Goal: Information Seeking & Learning: Find specific fact

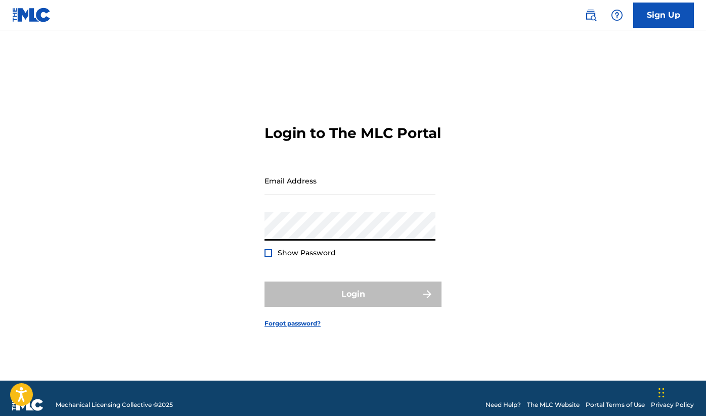
type input "[EMAIL_ADDRESS][DOMAIN_NAME]"
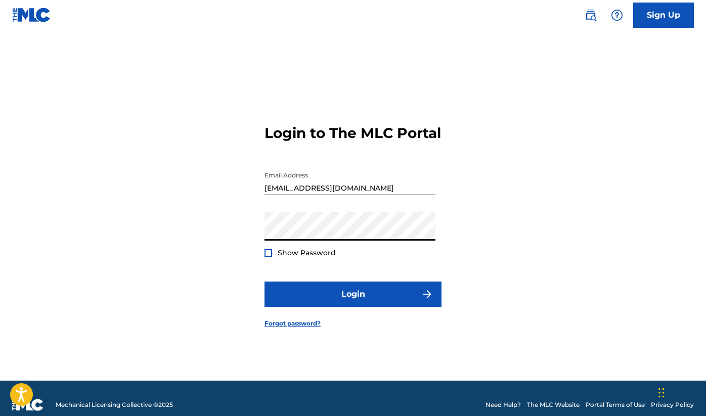
click at [475, 264] on div "Login to The MLC Portal Email Address [EMAIL_ADDRESS][DOMAIN_NAME] Password Sho…" at bounding box center [353, 218] width 706 height 325
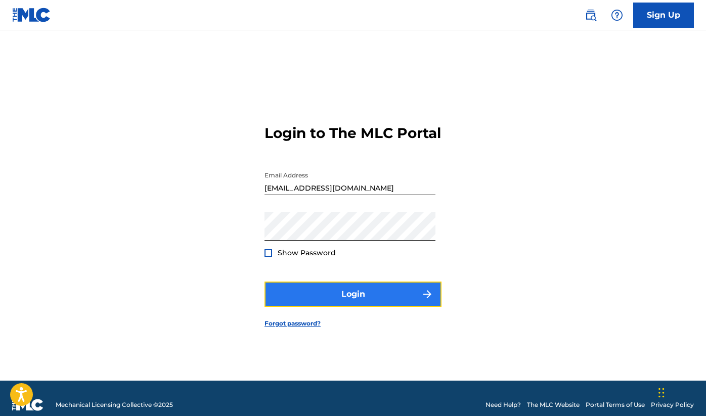
click at [360, 306] on button "Login" at bounding box center [353, 294] width 177 height 25
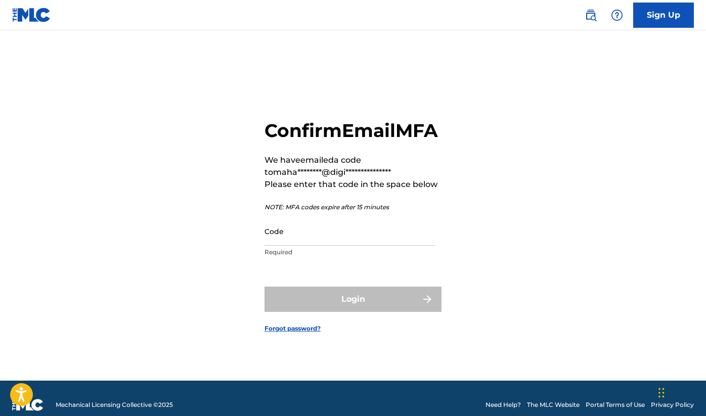
click at [648, 198] on div "**********" at bounding box center [353, 218] width 706 height 325
click at [314, 246] on input "Code" at bounding box center [350, 231] width 171 height 29
paste input "796156"
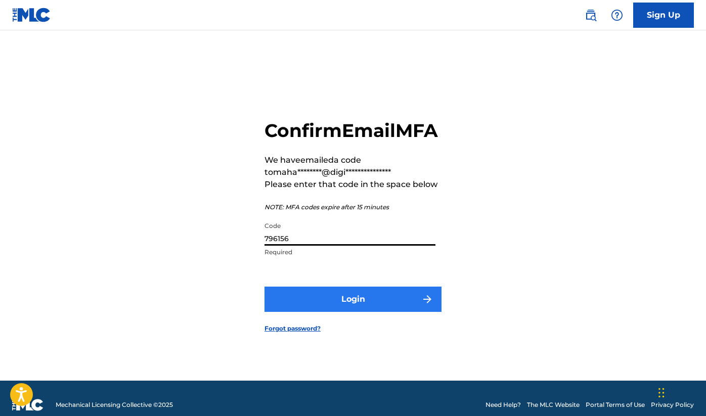
type input "796156"
click at [365, 306] on button "Login" at bounding box center [353, 299] width 177 height 25
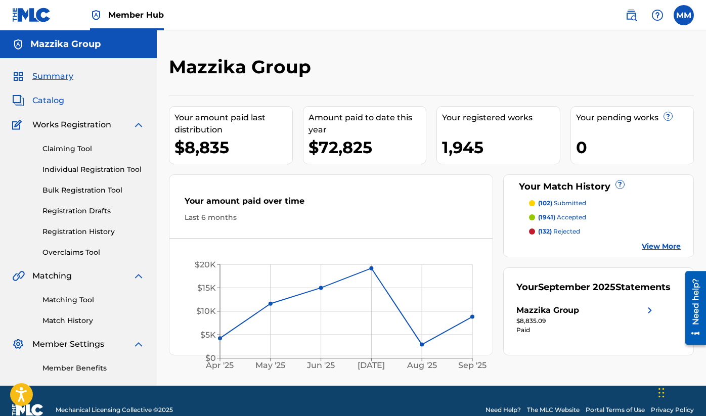
click at [55, 99] on span "Catalog" at bounding box center [48, 101] width 32 height 12
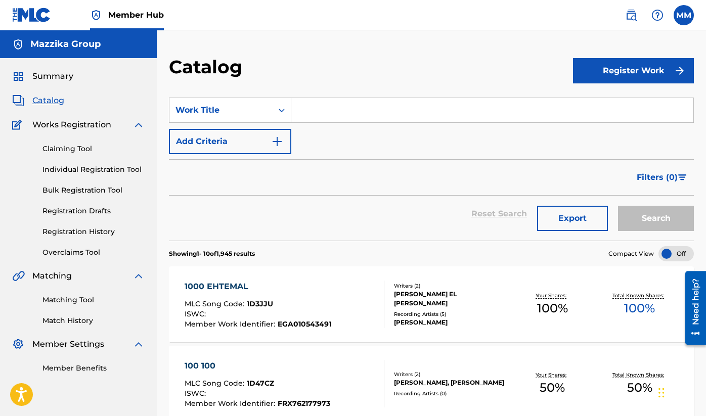
click at [336, 113] on input "Search Form" at bounding box center [492, 110] width 402 height 24
paste input "ROUH ALBY MALEH BADEHA"
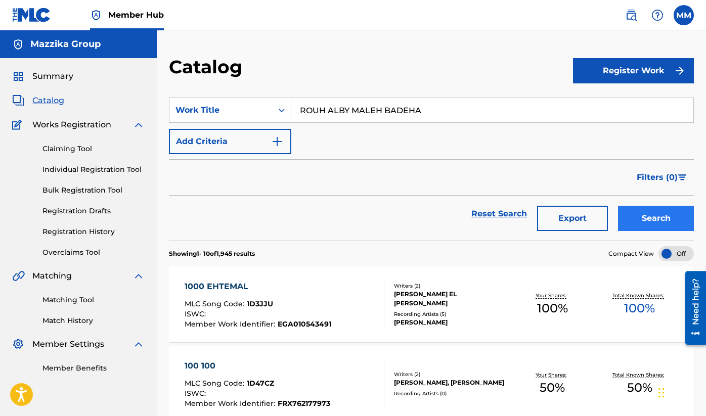
type input "ROUH ALBY MALEH BADEHA"
click at [635, 216] on button "Search" at bounding box center [656, 218] width 76 height 25
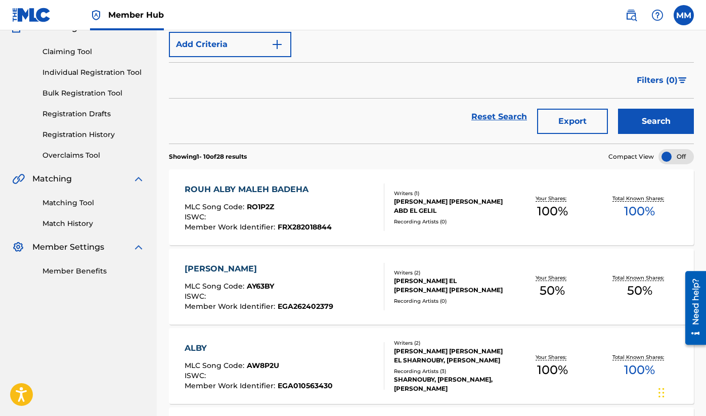
scroll to position [101, 0]
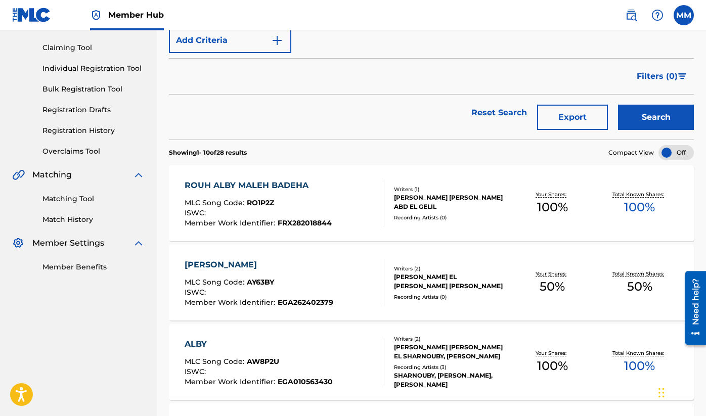
click at [264, 204] on span "RO1P2Z" at bounding box center [260, 202] width 27 height 9
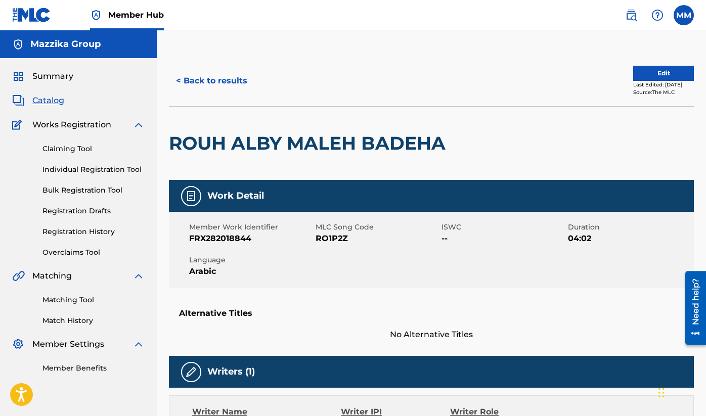
click at [335, 236] on span "RO1P2Z" at bounding box center [378, 239] width 124 height 12
copy span "RO1P2Z"
click at [639, 146] on div "ROUH ALBY MALEH BADEHA" at bounding box center [431, 143] width 525 height 74
